Goal: Share content: Share content

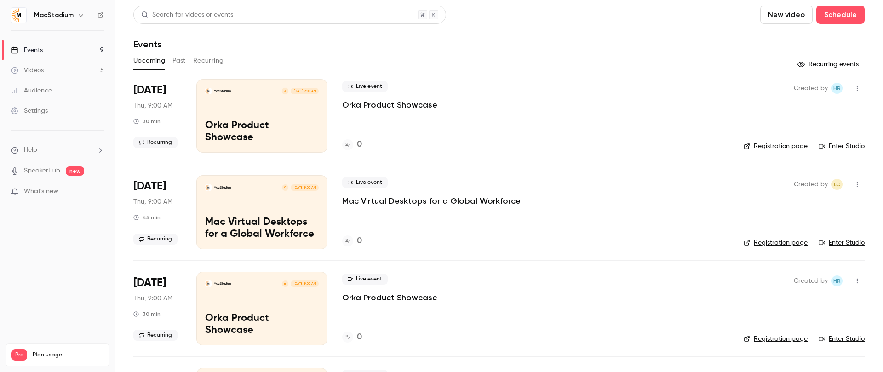
click at [178, 55] on button "Past" at bounding box center [178, 60] width 13 height 15
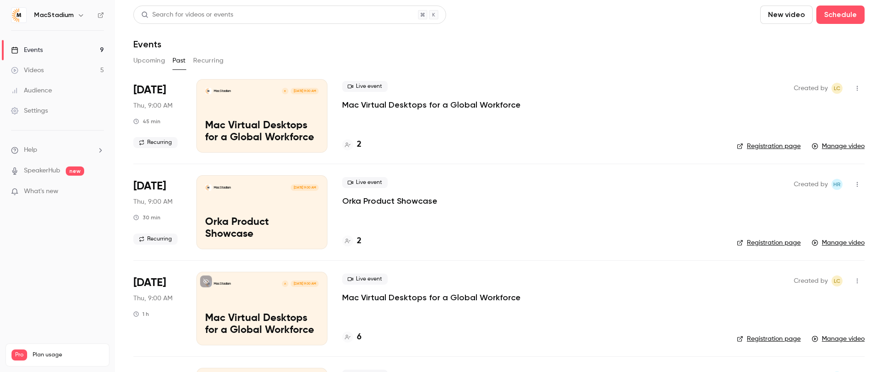
click at [848, 145] on link "Manage video" at bounding box center [838, 146] width 53 height 9
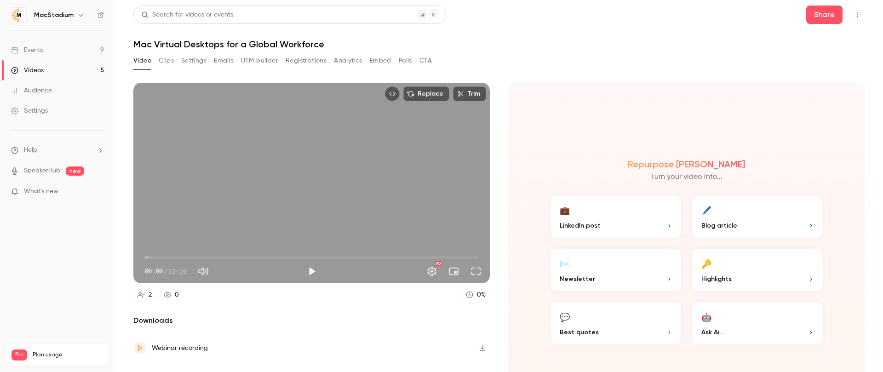
click at [255, 60] on button "UTM builder" at bounding box center [259, 60] width 37 height 15
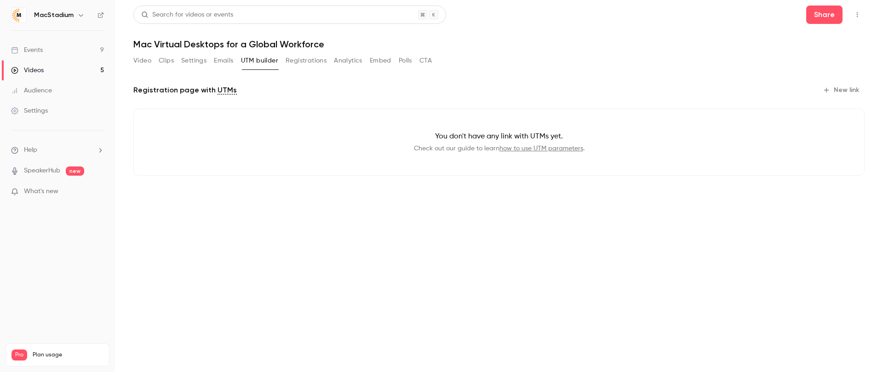
click at [146, 59] on button "Video" at bounding box center [142, 60] width 18 height 15
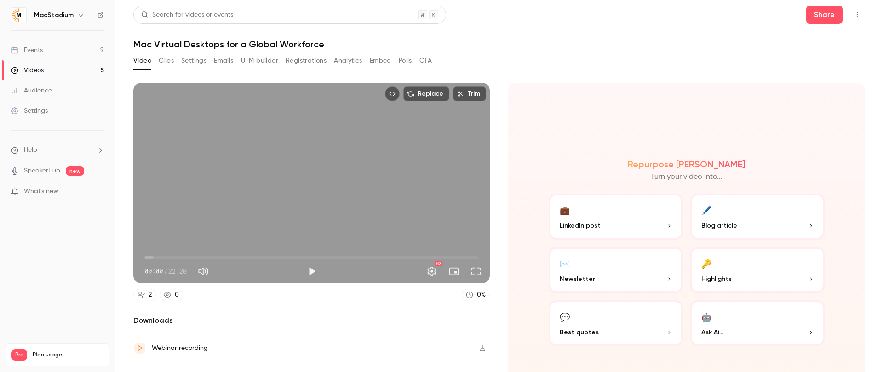
click at [259, 62] on button "UTM builder" at bounding box center [259, 60] width 37 height 15
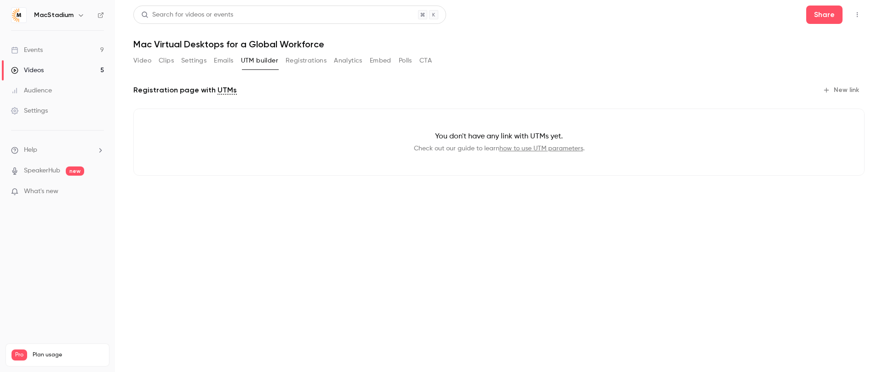
click at [838, 88] on button "New link" at bounding box center [842, 90] width 46 height 15
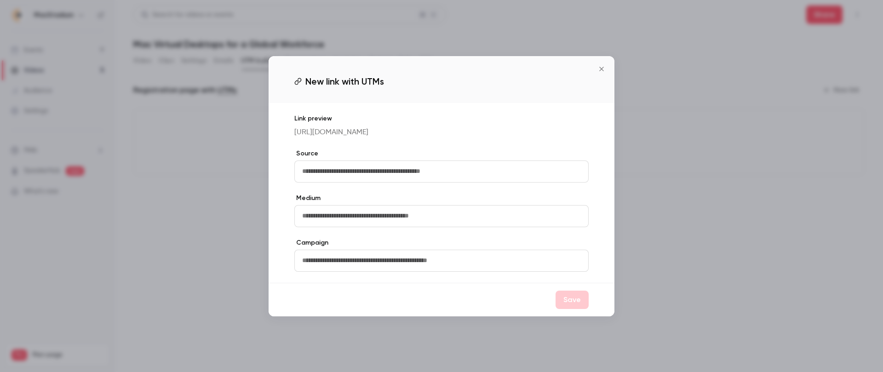
click at [603, 65] on icon "Close" at bounding box center [601, 68] width 11 height 7
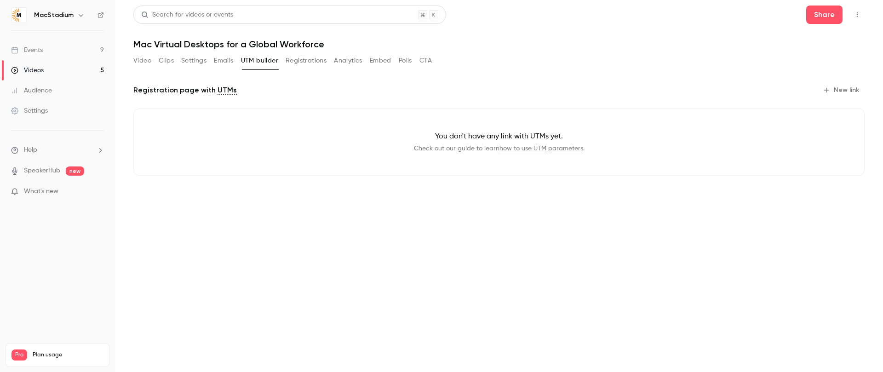
click at [133, 59] on button "Video" at bounding box center [142, 60] width 18 height 15
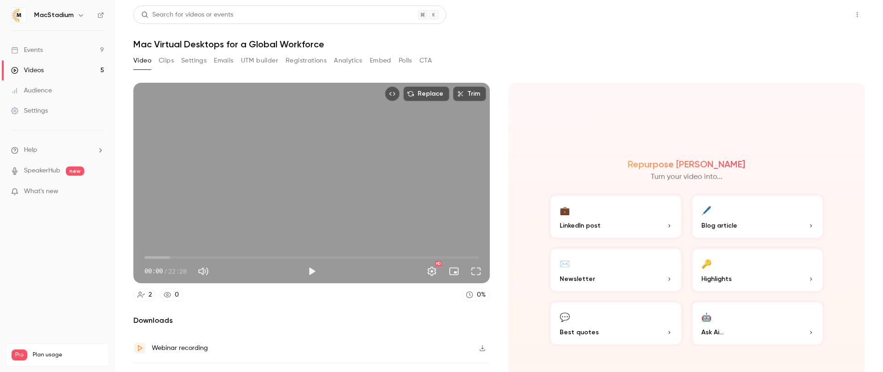
click at [841, 11] on button "Share" at bounding box center [824, 15] width 36 height 18
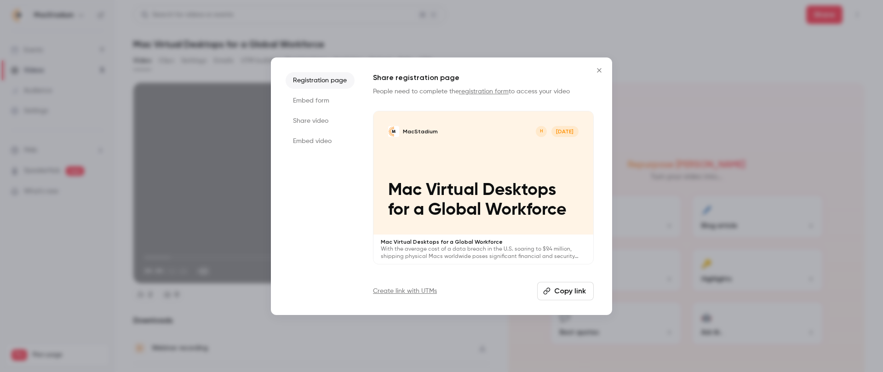
drag, startPoint x: 305, startPoint y: 121, endPoint x: 311, endPoint y: 128, distance: 9.5
click at [305, 121] on li "Share video" at bounding box center [320, 121] width 69 height 17
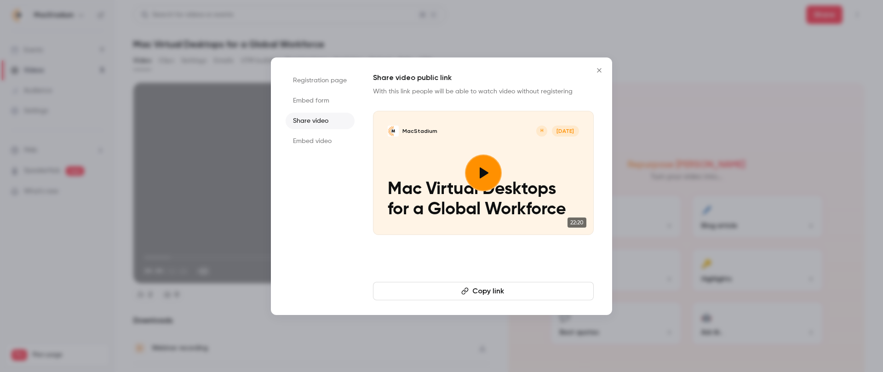
click at [516, 293] on button "Copy link" at bounding box center [483, 291] width 221 height 18
